Goal: Find specific page/section: Find specific page/section

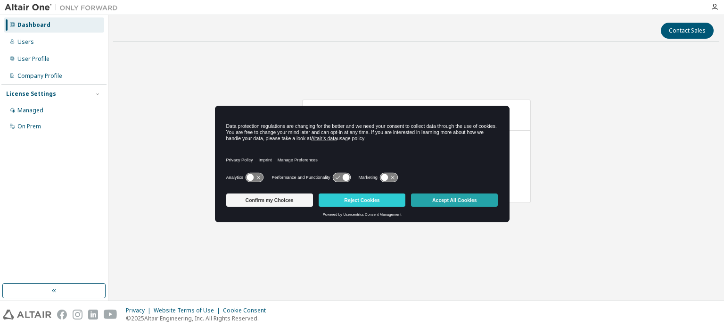
click at [473, 200] on button "Accept All Cookies" at bounding box center [454, 199] width 87 height 13
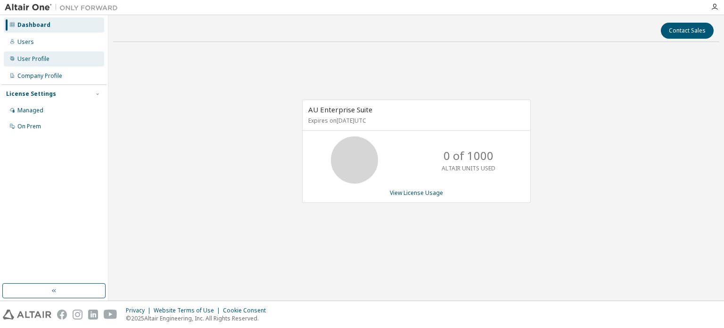
click at [34, 60] on div "User Profile" at bounding box center [33, 59] width 32 height 8
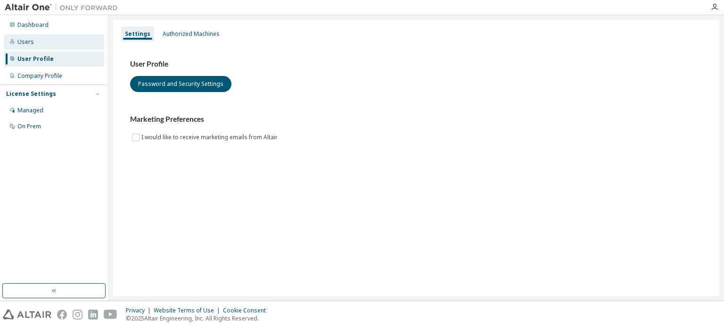
click at [28, 43] on div "Users" at bounding box center [25, 42] width 16 height 8
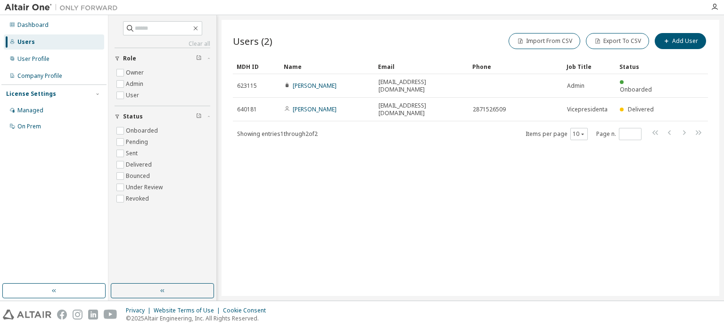
click at [296, 144] on div "Users (2) Import From CSV Export To CSV Add User Clear Load Save Save As Field …" at bounding box center [471, 158] width 498 height 276
